Goal: Information Seeking & Learning: Understand process/instructions

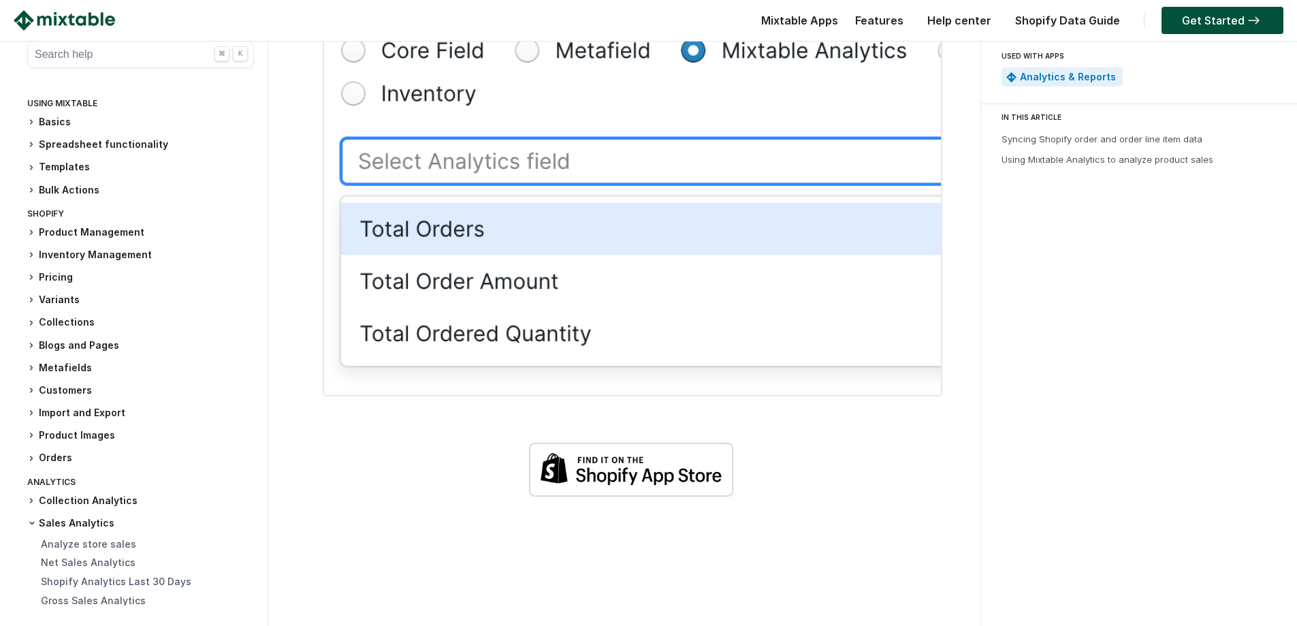
scroll to position [681, 0]
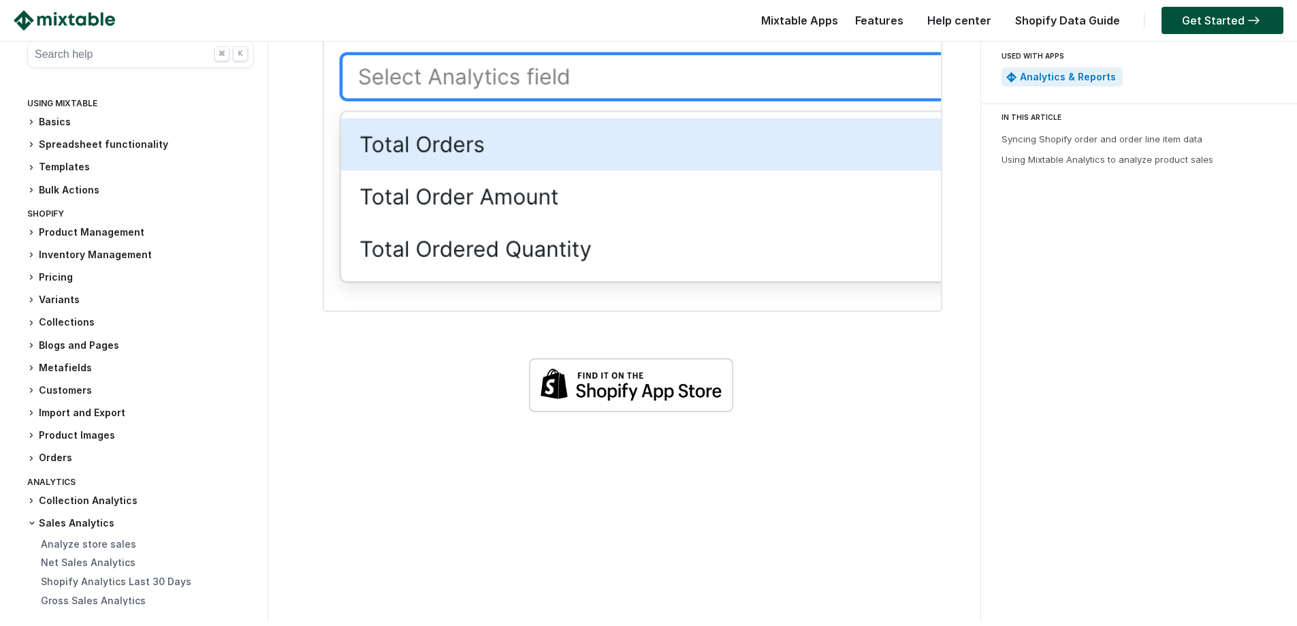
click at [61, 277] on h3 "Pricing" at bounding box center [140, 277] width 227 height 14
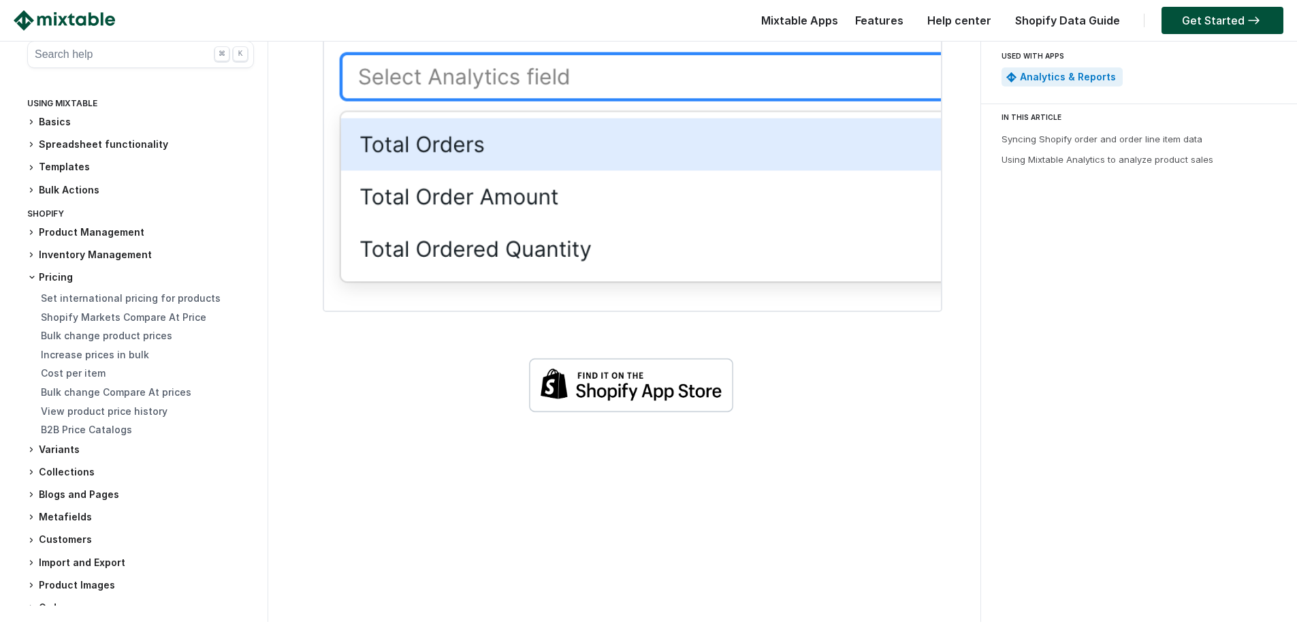
click at [35, 273] on icon at bounding box center [32, 277] width 8 height 8
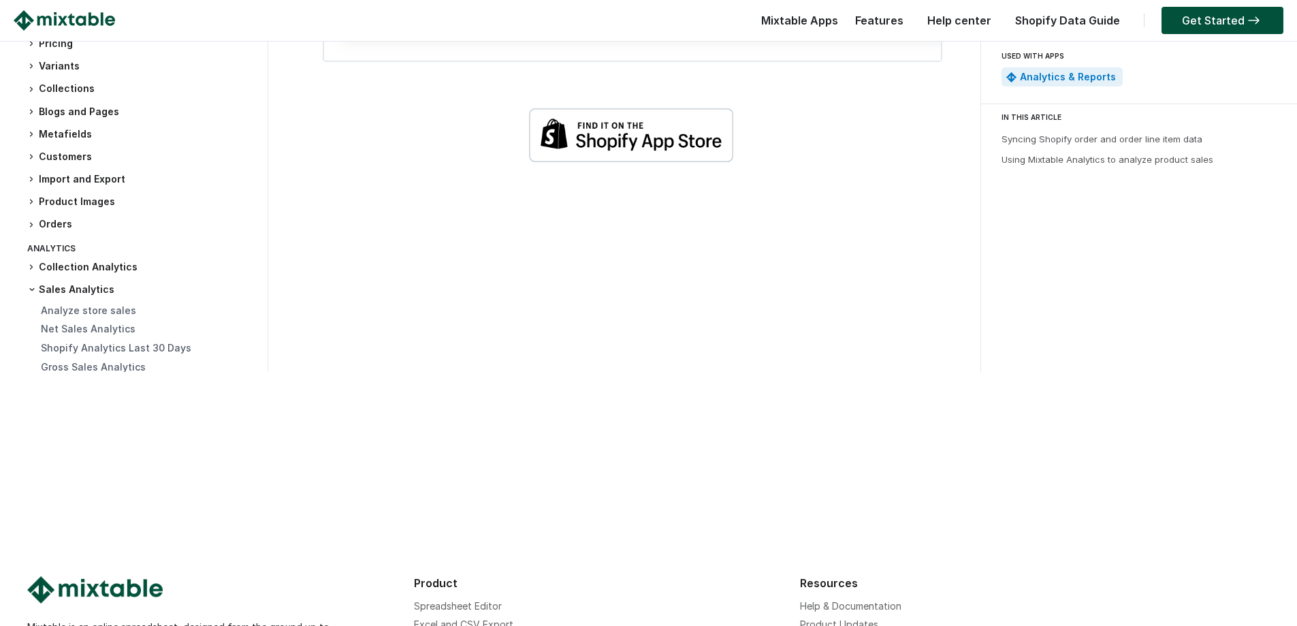
scroll to position [749, 0]
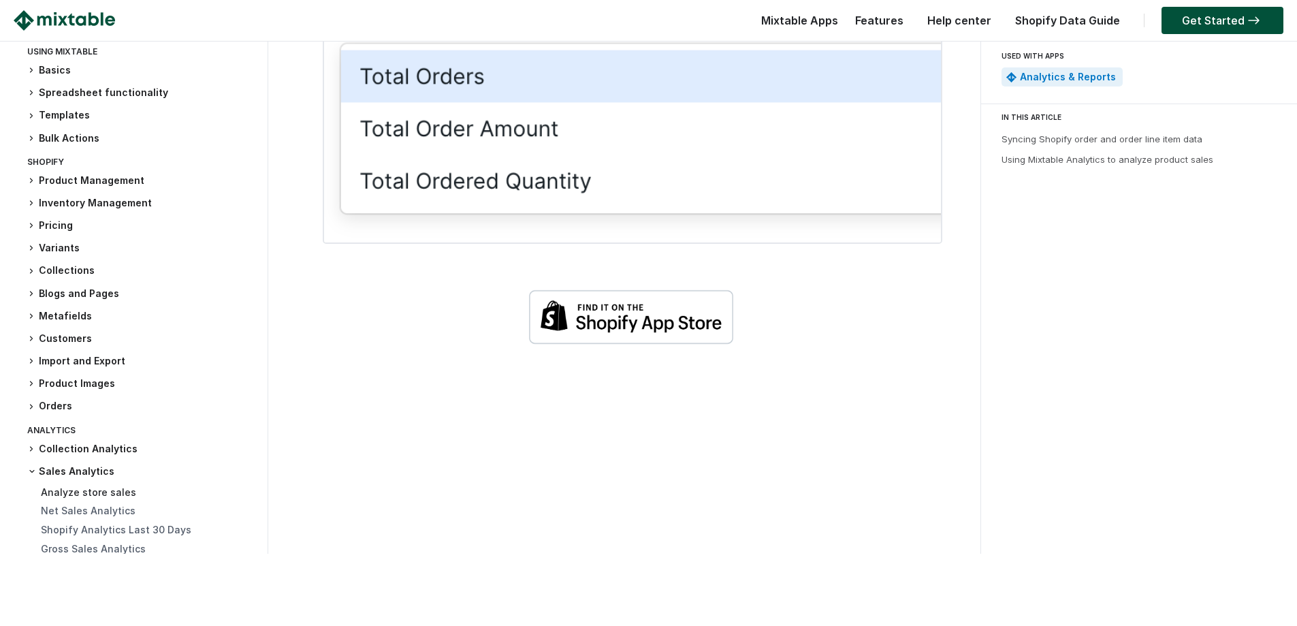
click at [86, 486] on link "Analyze store sales" at bounding box center [88, 492] width 95 height 12
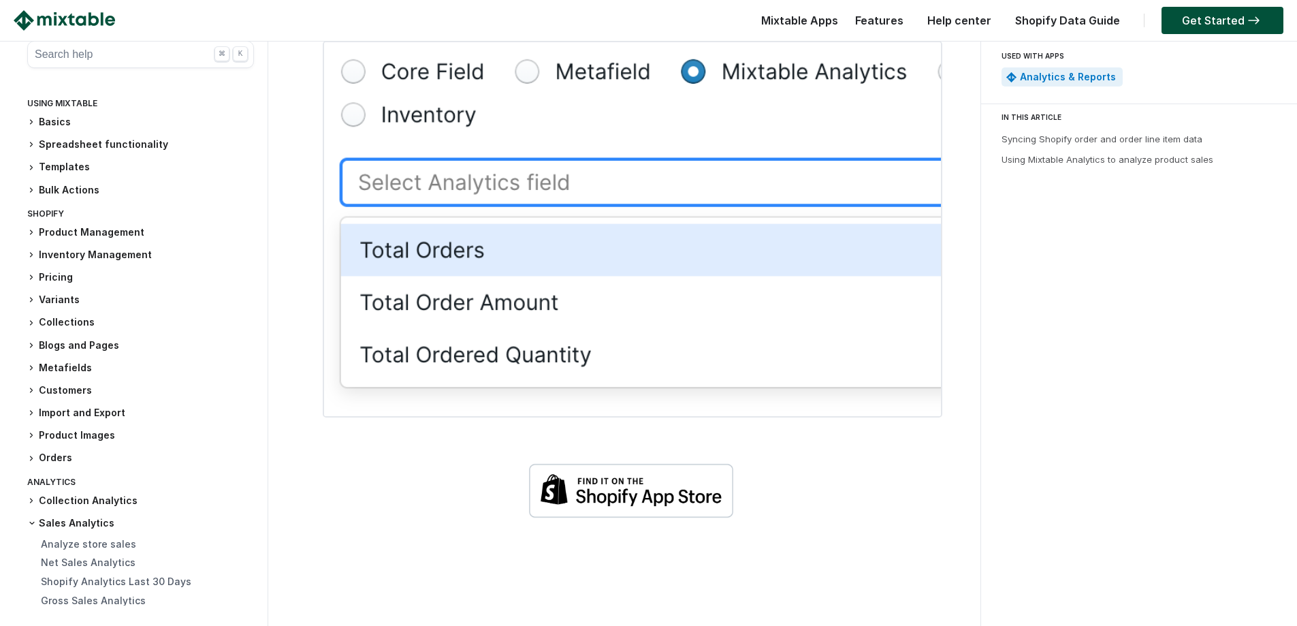
scroll to position [749, 0]
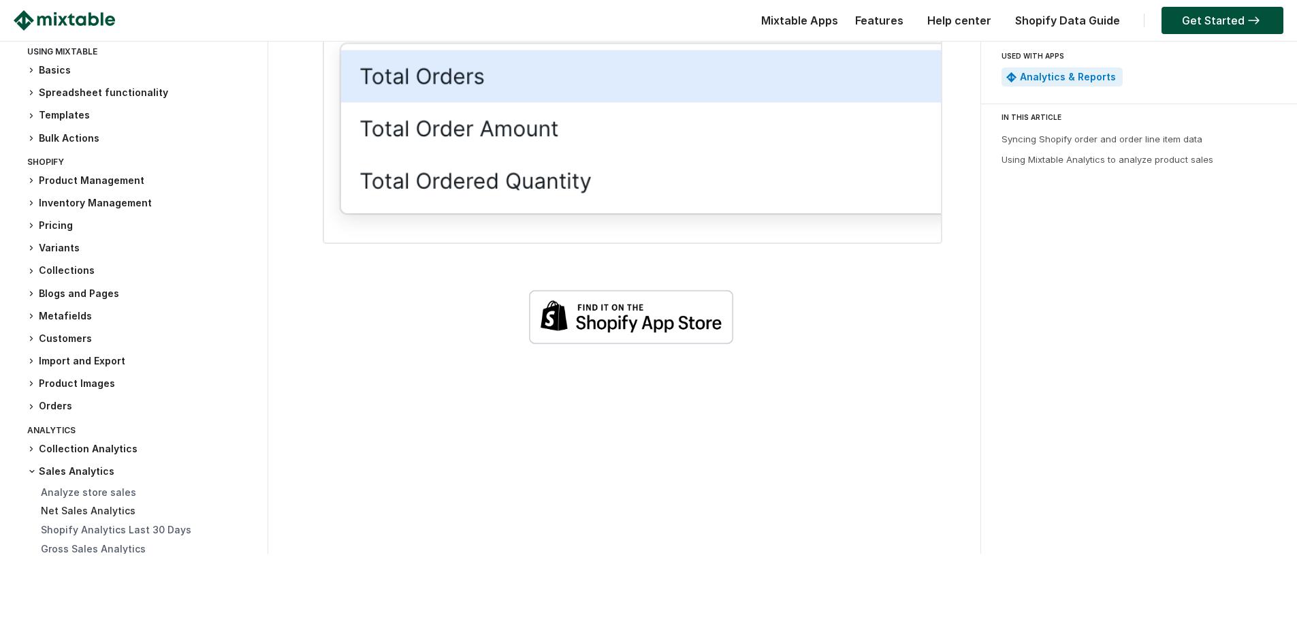
click at [81, 505] on link "Net Sales Analytics" at bounding box center [88, 511] width 95 height 12
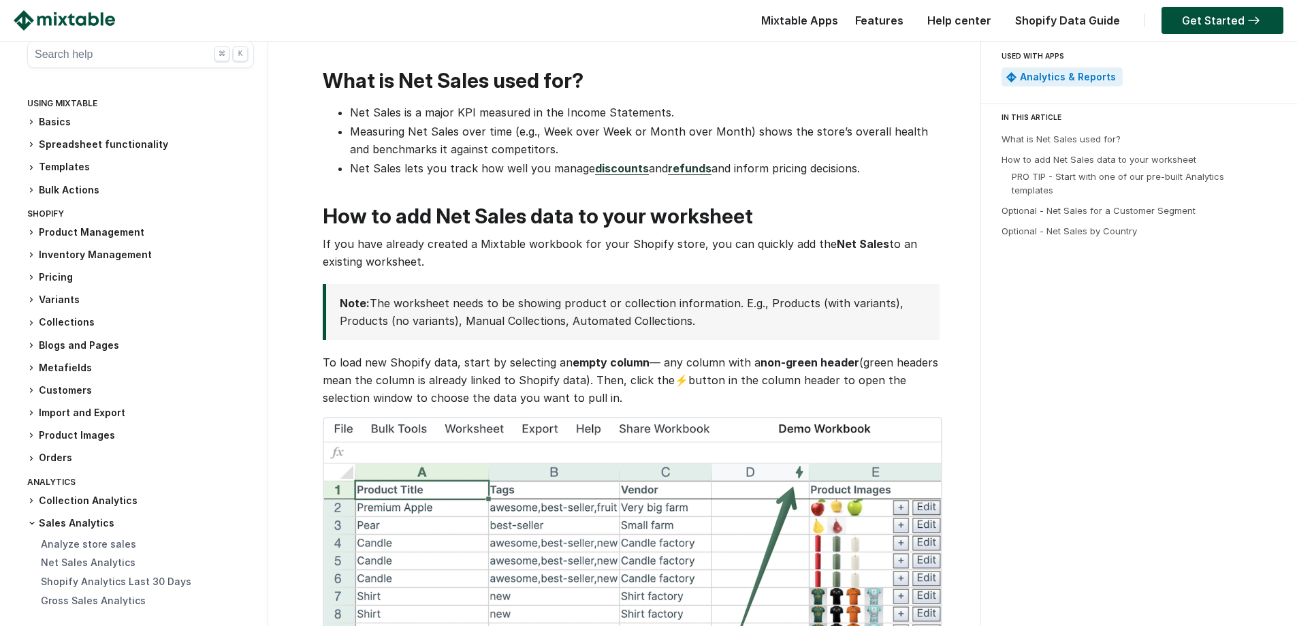
scroll to position [613, 0]
